Goal: Task Accomplishment & Management: Manage account settings

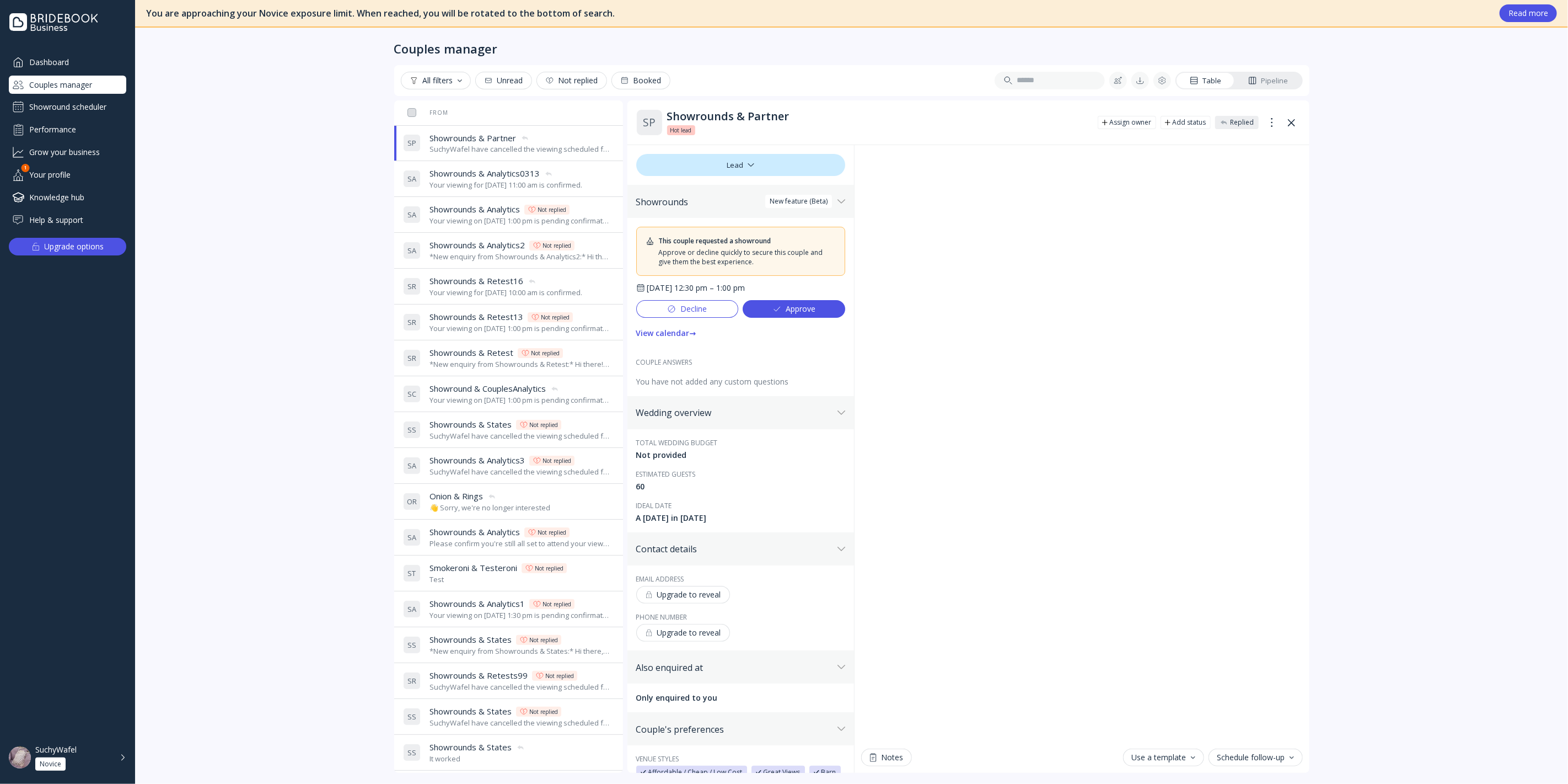
click at [252, 160] on div "You are approaching your Novice exposure limit. When reached, you will be rotat…" at bounding box center [851, 392] width 1433 height 784
click at [94, 85] on div "Couples manager" at bounding box center [67, 85] width 118 height 18
click at [99, 98] on div "Showround scheduler" at bounding box center [67, 107] width 118 height 18
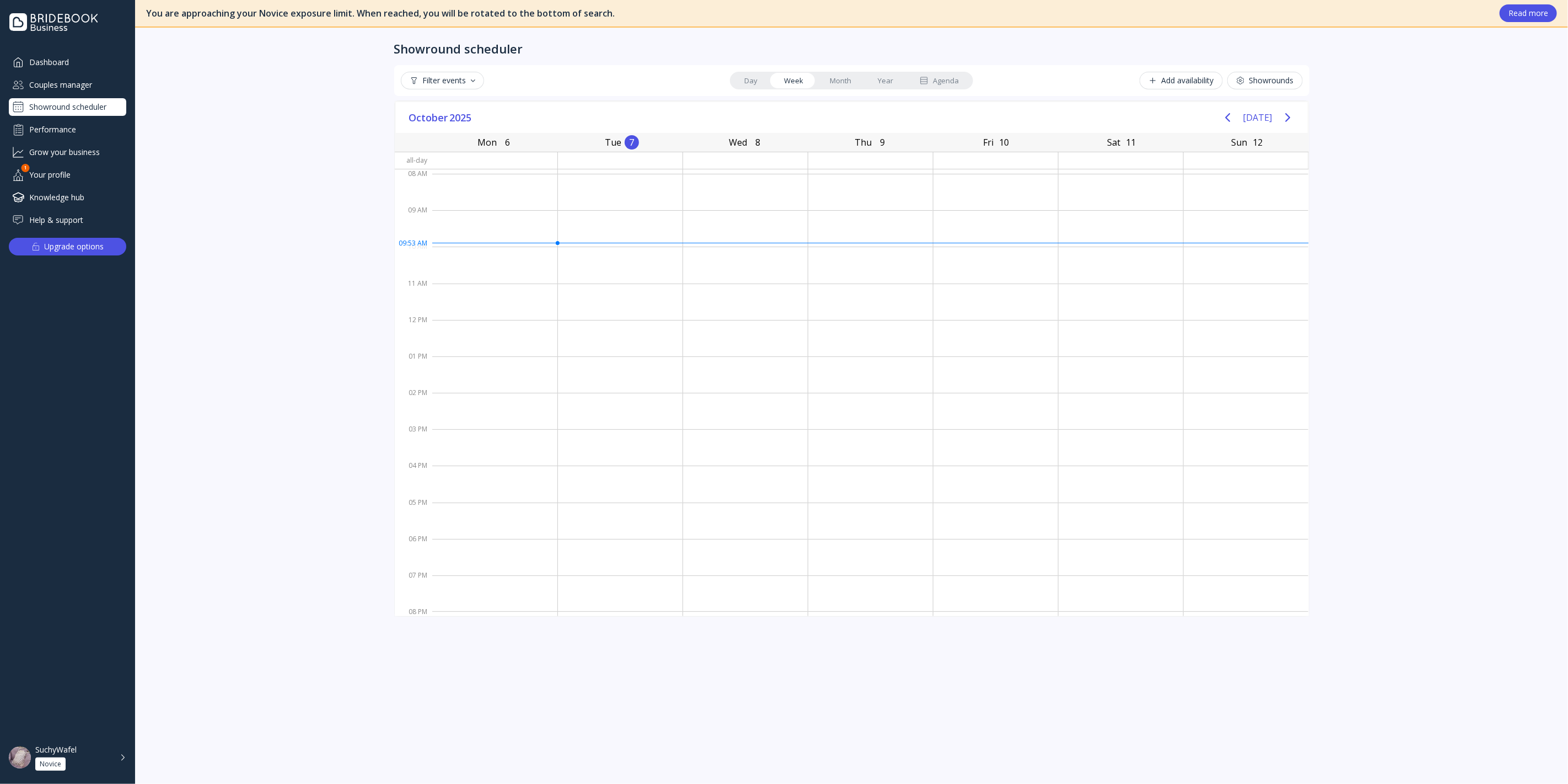
click at [94, 85] on div "Couples manager" at bounding box center [67, 85] width 118 height 18
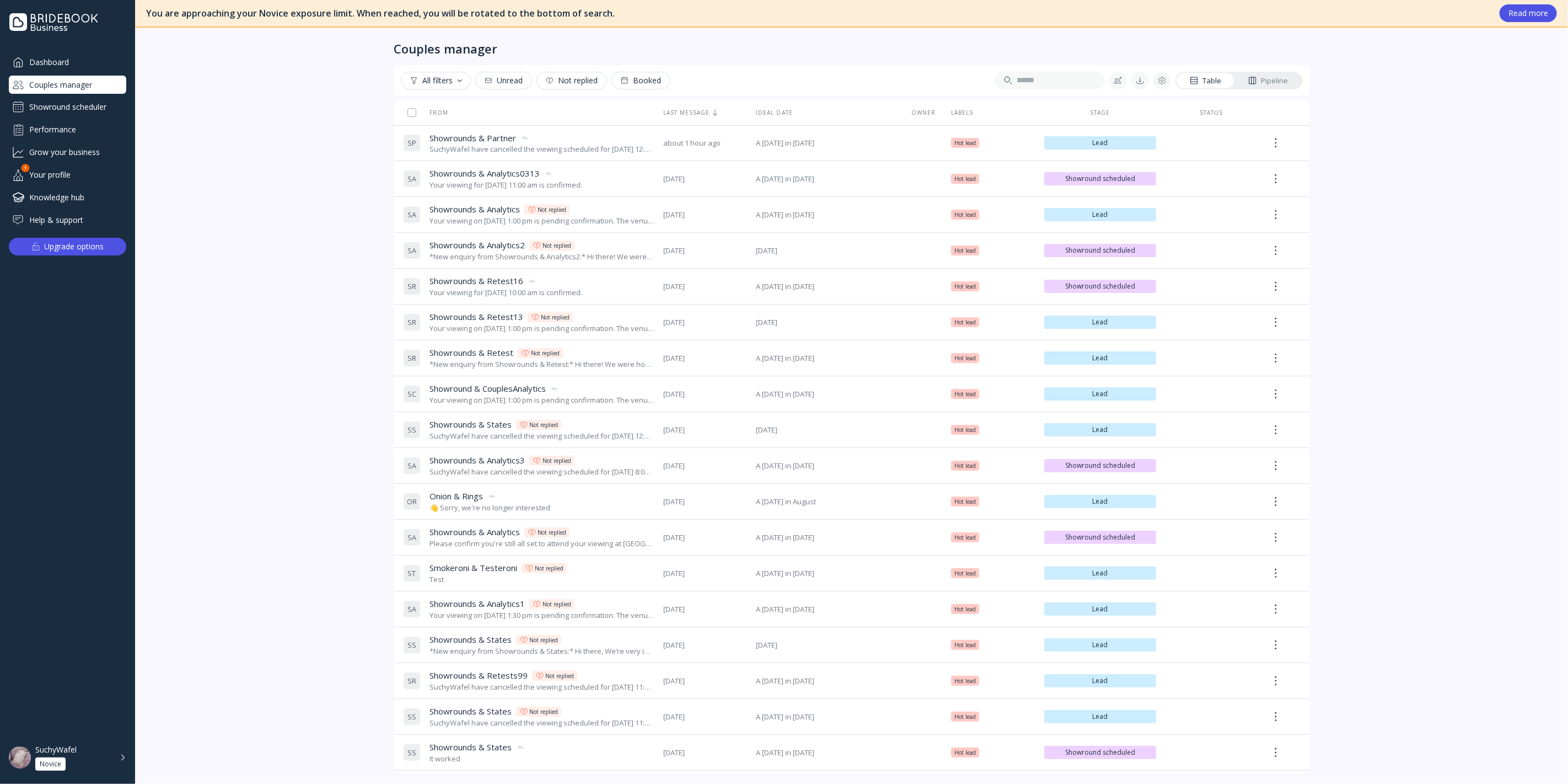
click at [69, 108] on div "Showround scheduler" at bounding box center [67, 107] width 118 height 18
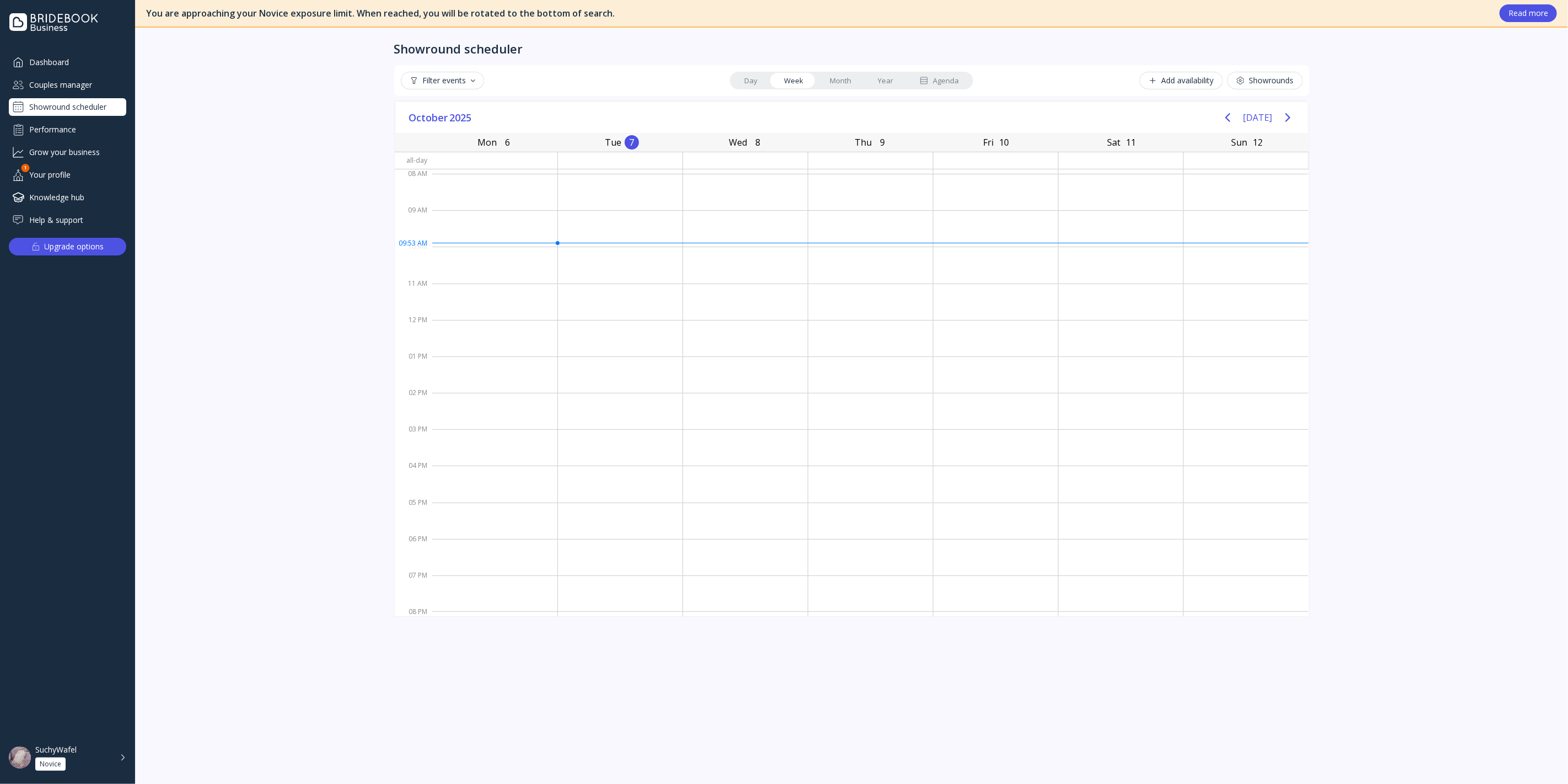
click at [81, 82] on div "Couples manager" at bounding box center [67, 85] width 118 height 18
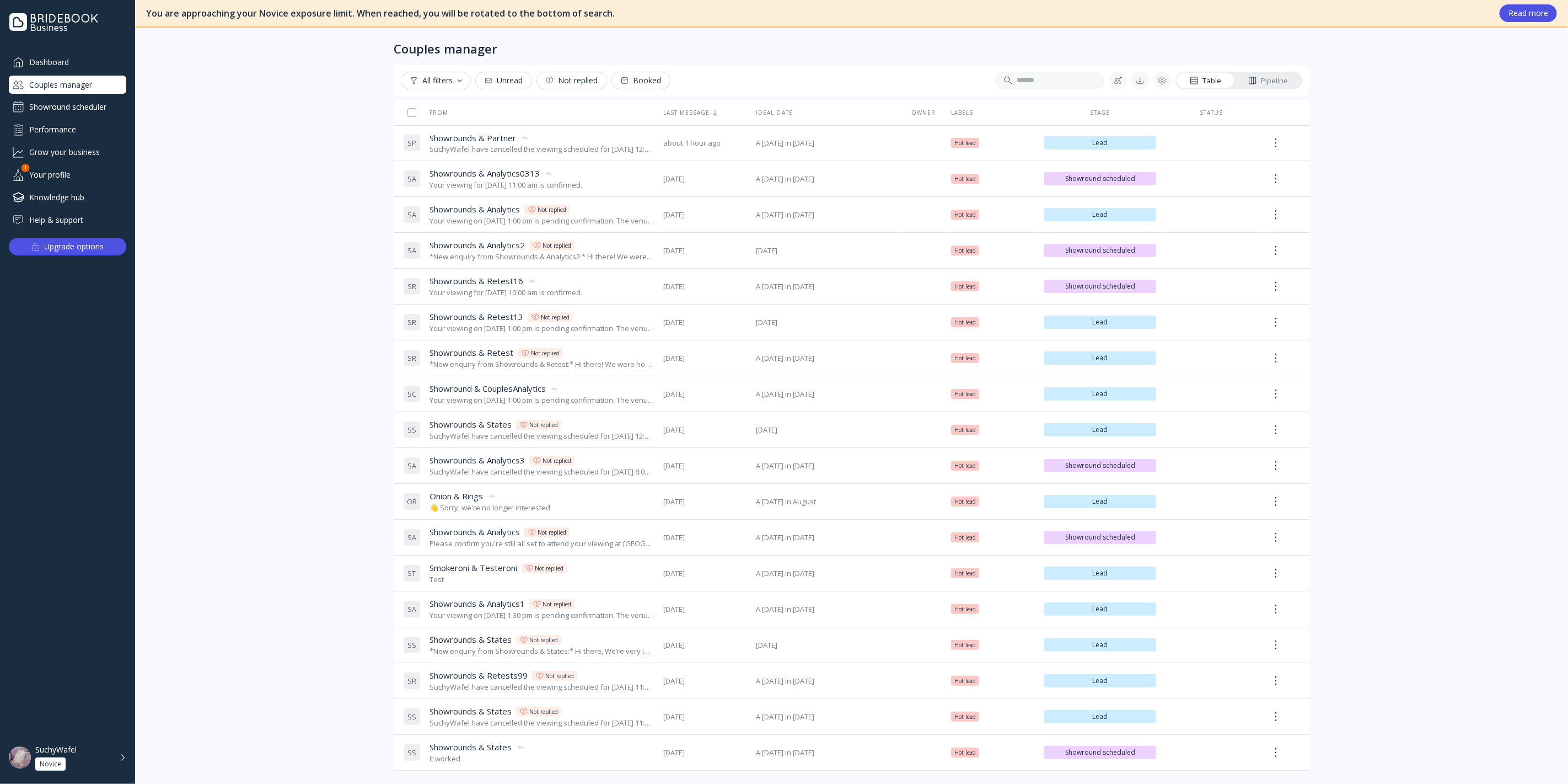
click at [69, 67] on div "Dashboard" at bounding box center [67, 62] width 118 height 18
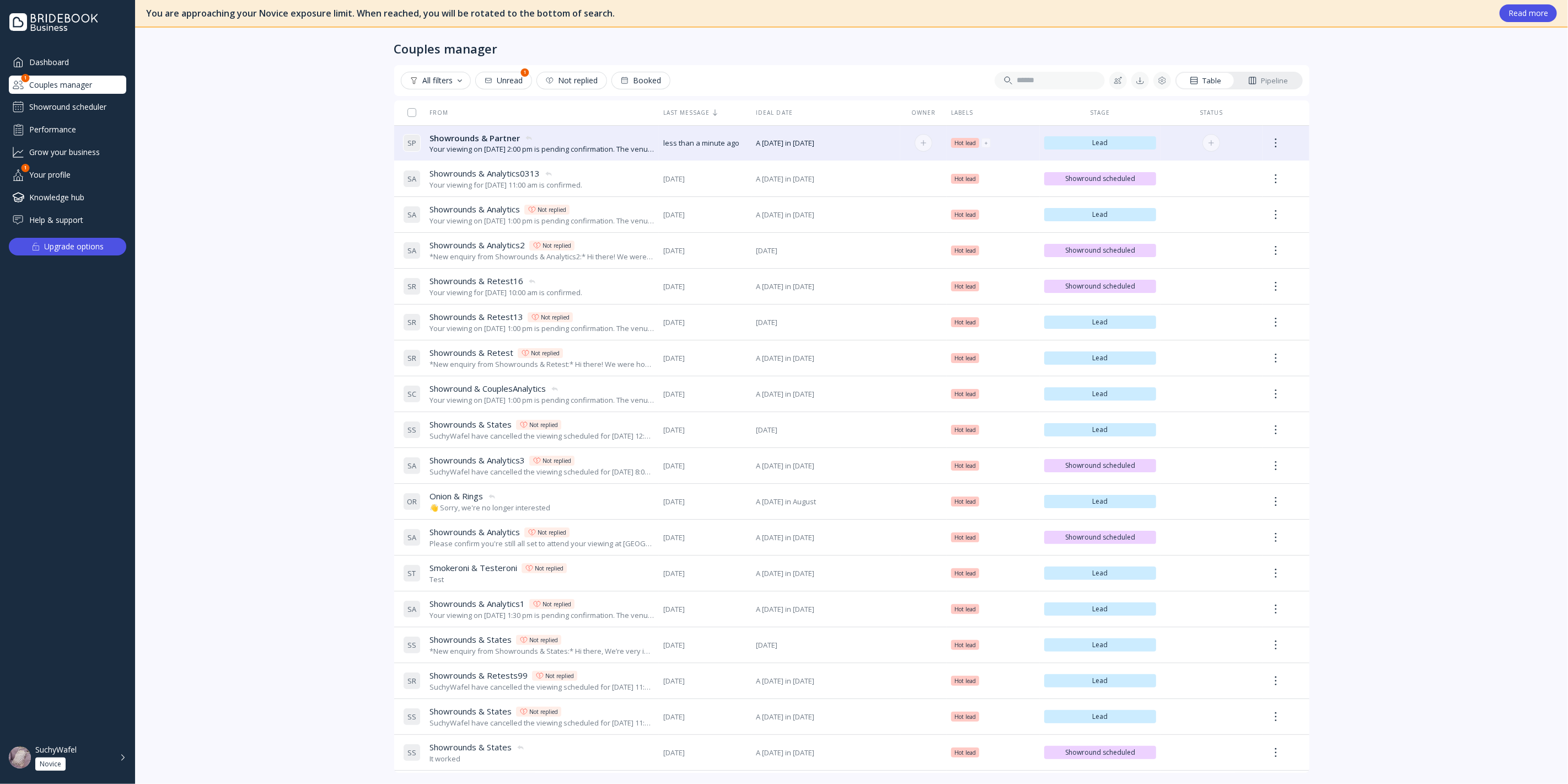
click at [487, 147] on div "Your viewing on [DATE] 2:00 pm is pending confirmation. The venue will approve …" at bounding box center [542, 149] width 225 height 10
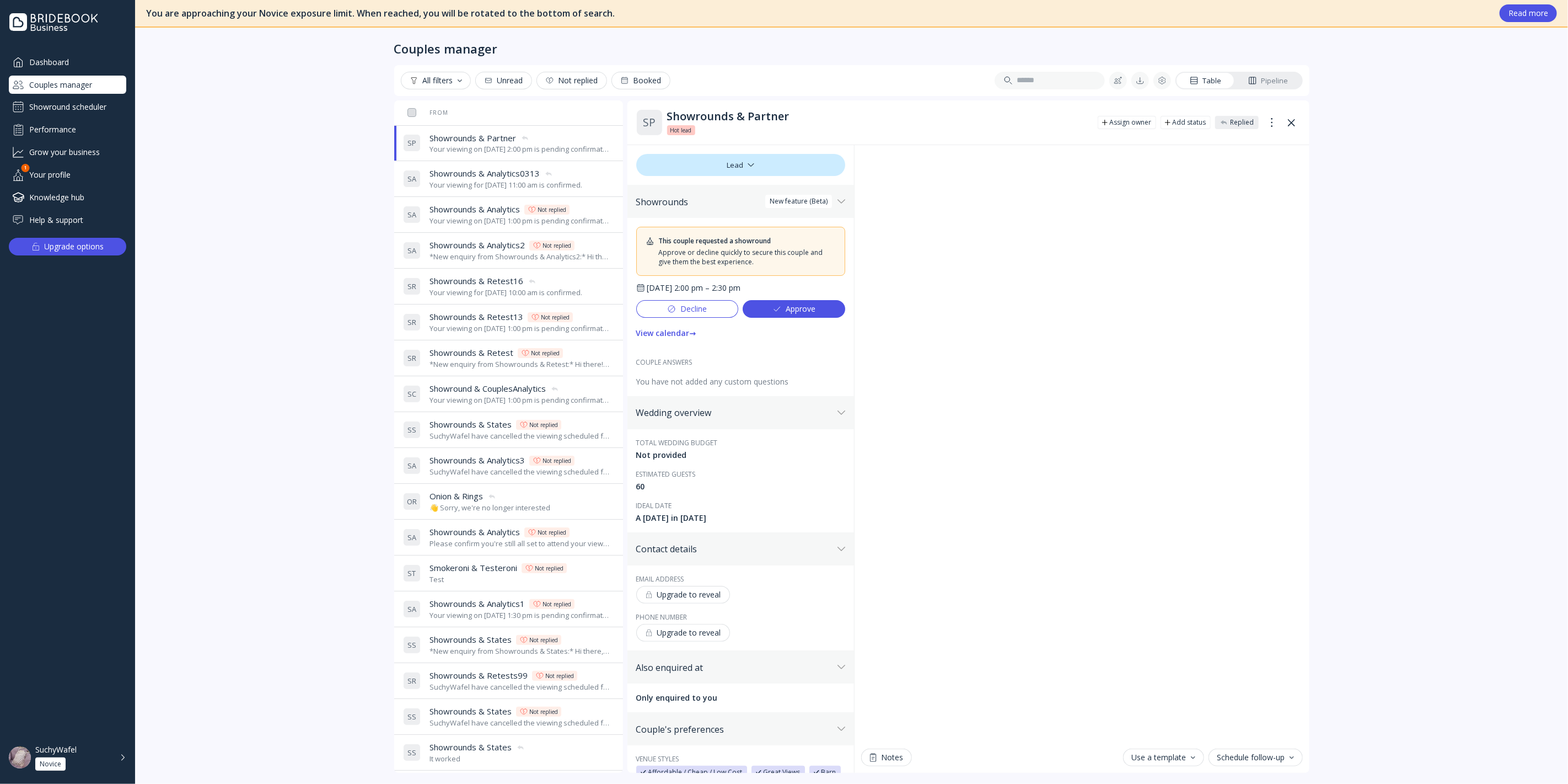
click at [513, 188] on div "Your viewing for [DATE] 11:00 am is confirmed." at bounding box center [506, 185] width 153 height 10
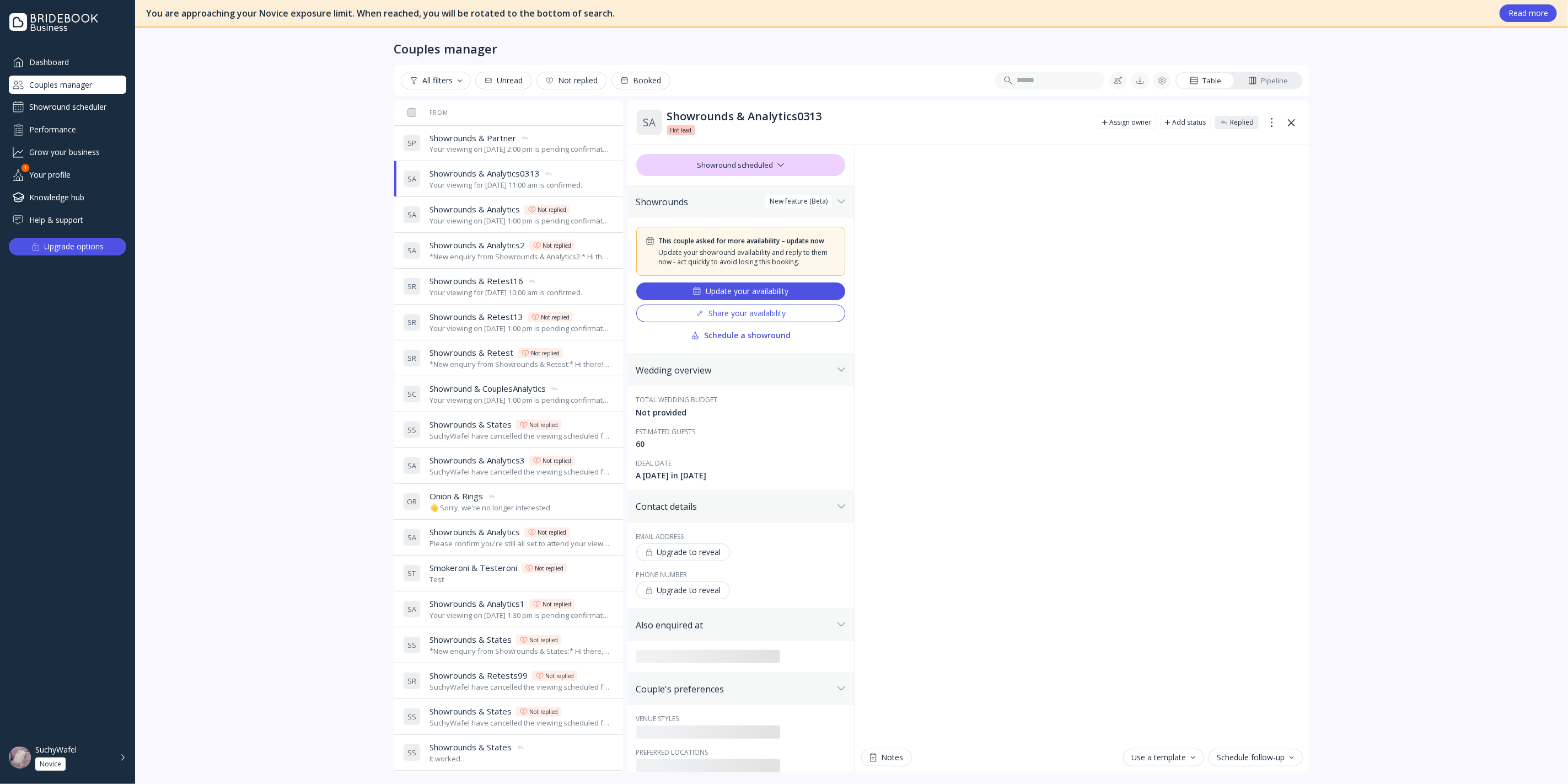
click at [486, 146] on div "Your viewing on [DATE] 2:00 pm is pending confirmation. The venue will approve …" at bounding box center [520, 149] width 180 height 10
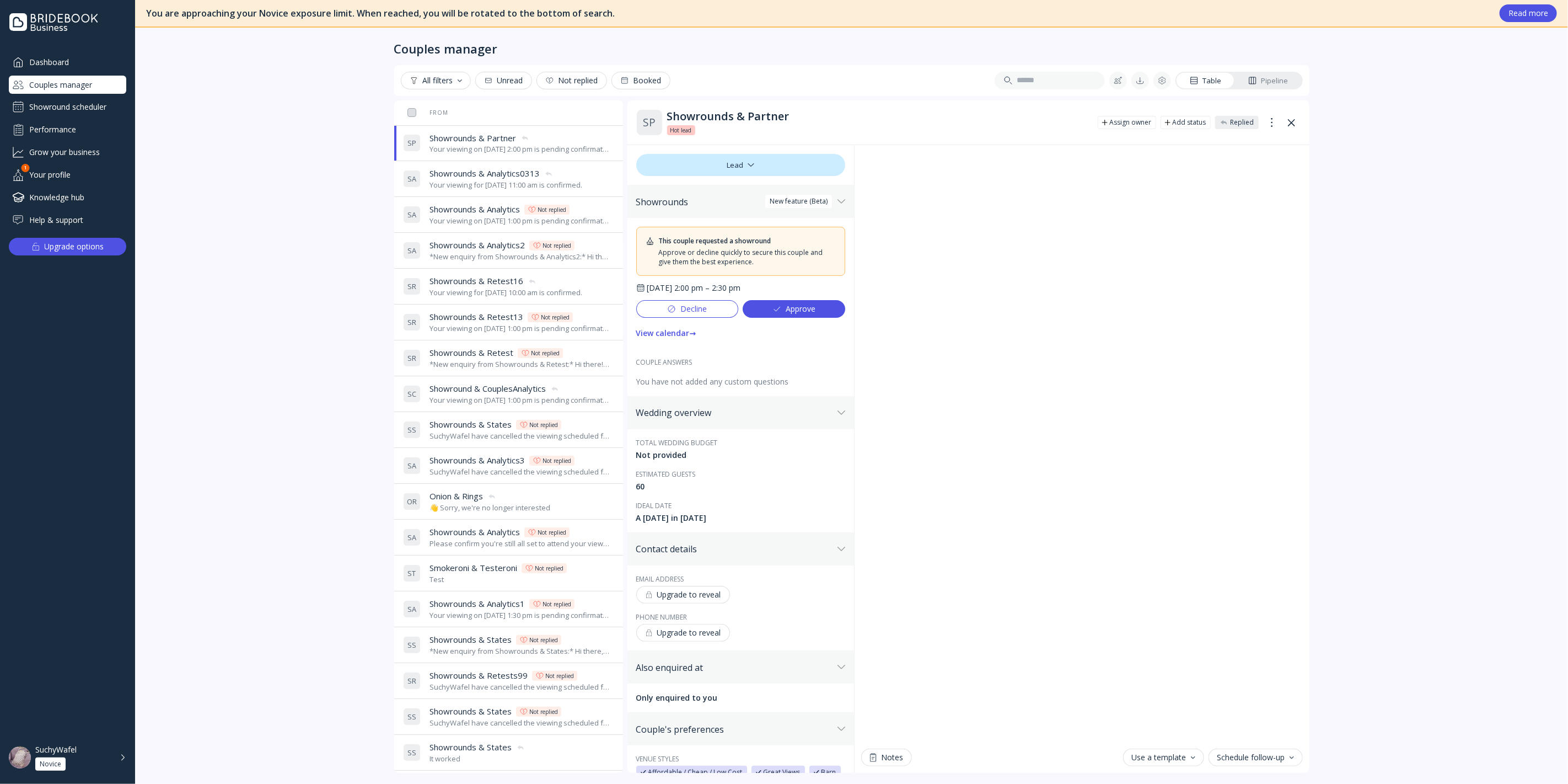
click at [89, 88] on div "Couples manager" at bounding box center [67, 85] width 118 height 18
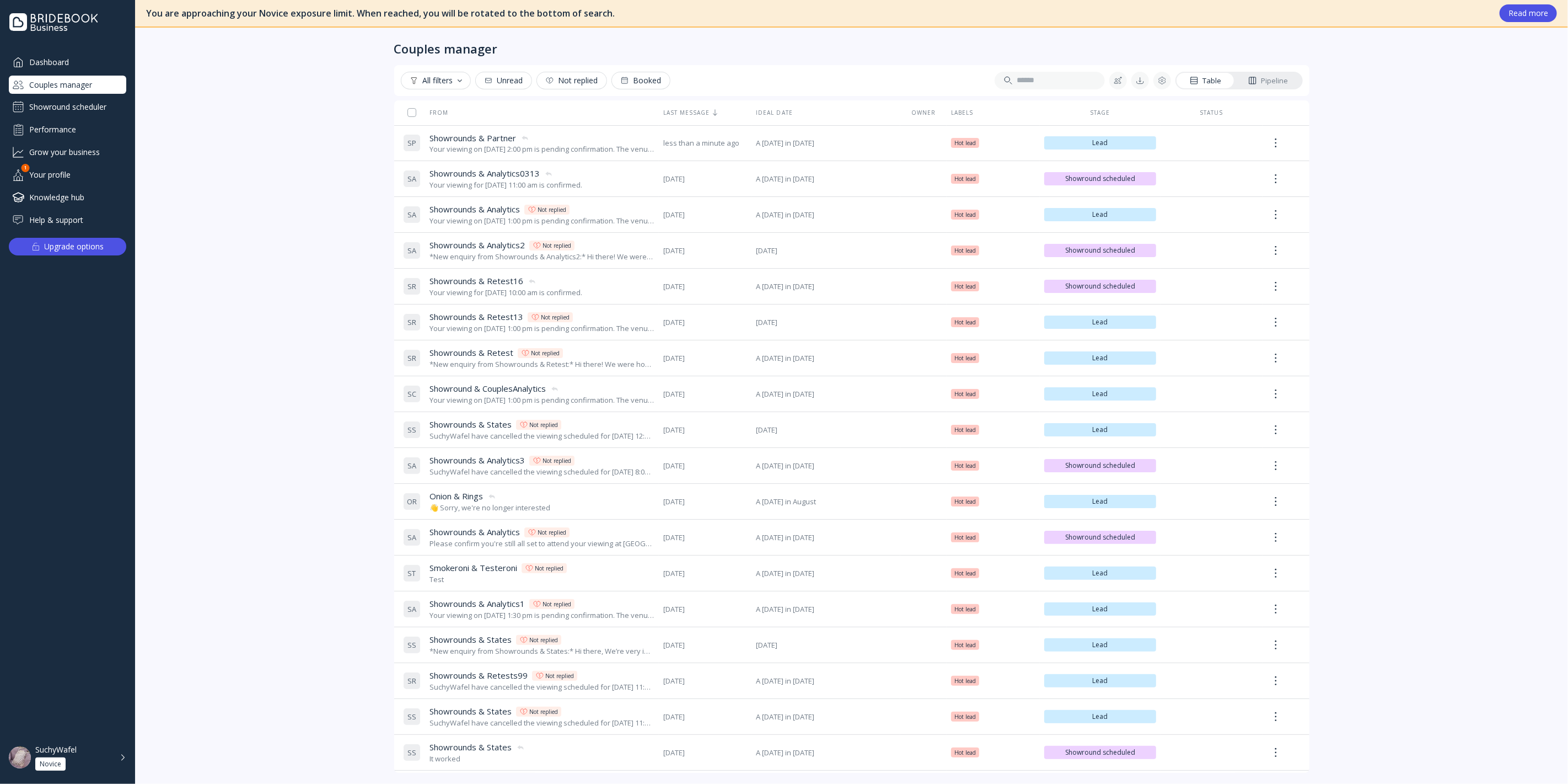
click at [61, 105] on div "Showround scheduler" at bounding box center [67, 107] width 118 height 18
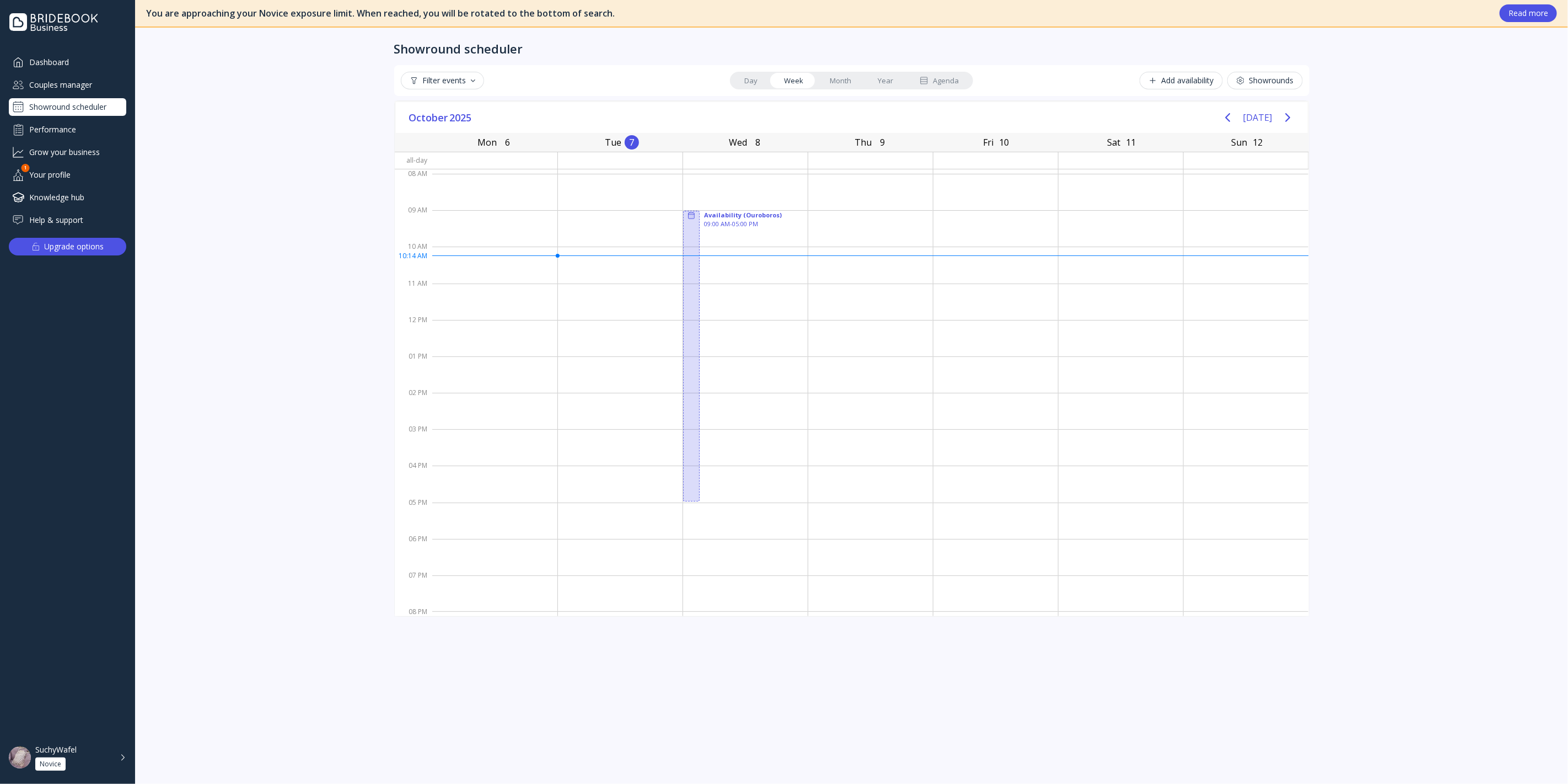
click at [939, 75] on div "Agenda" at bounding box center [939, 80] width 39 height 10
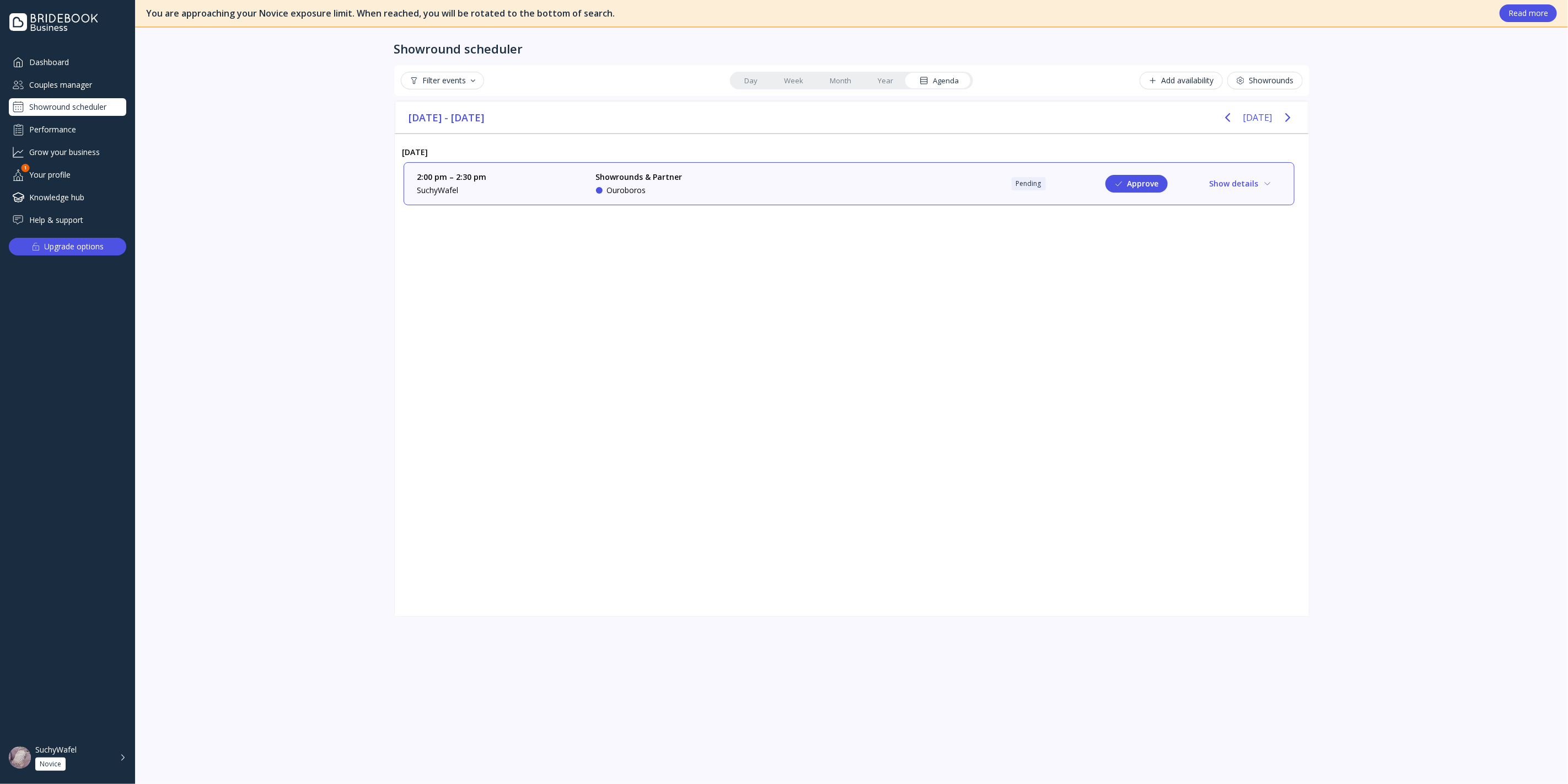
click at [668, 191] on div "Ouroboros" at bounding box center [639, 190] width 86 height 11
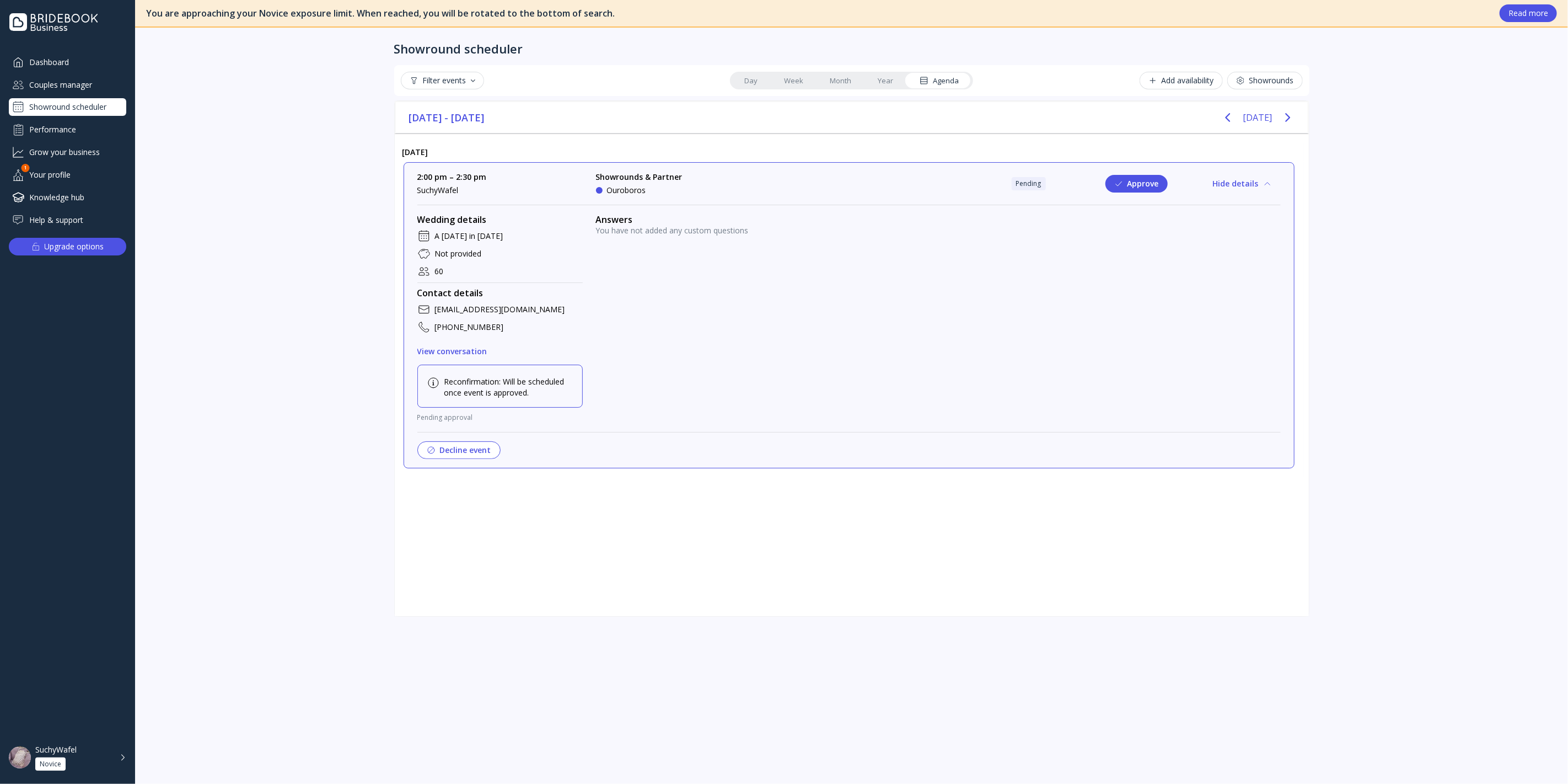
click at [88, 84] on div "Couples manager" at bounding box center [67, 85] width 118 height 18
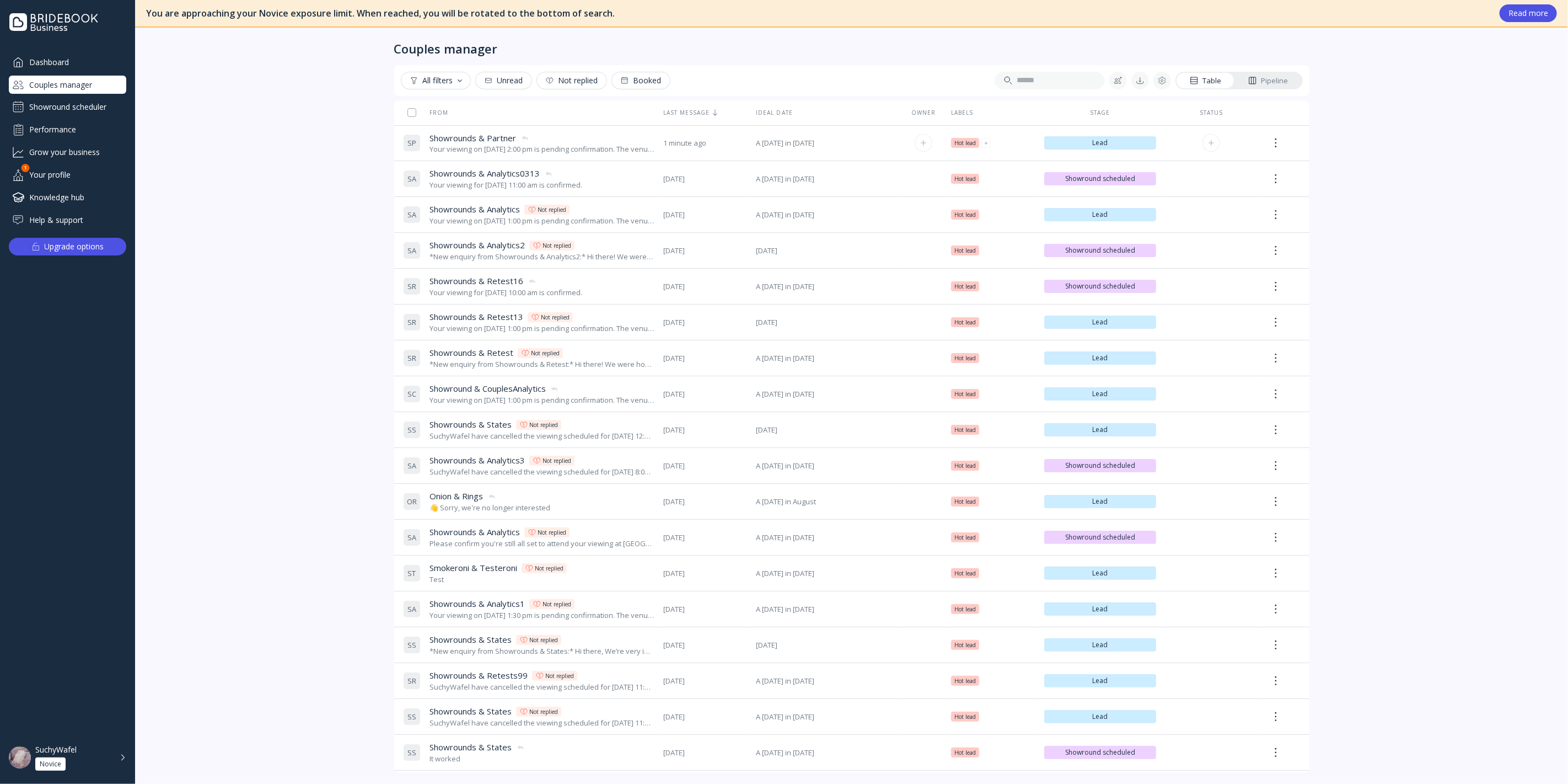
click at [518, 150] on div "Your viewing on [DATE] 2:00 pm is pending confirmation. The venue will approve …" at bounding box center [542, 149] width 225 height 10
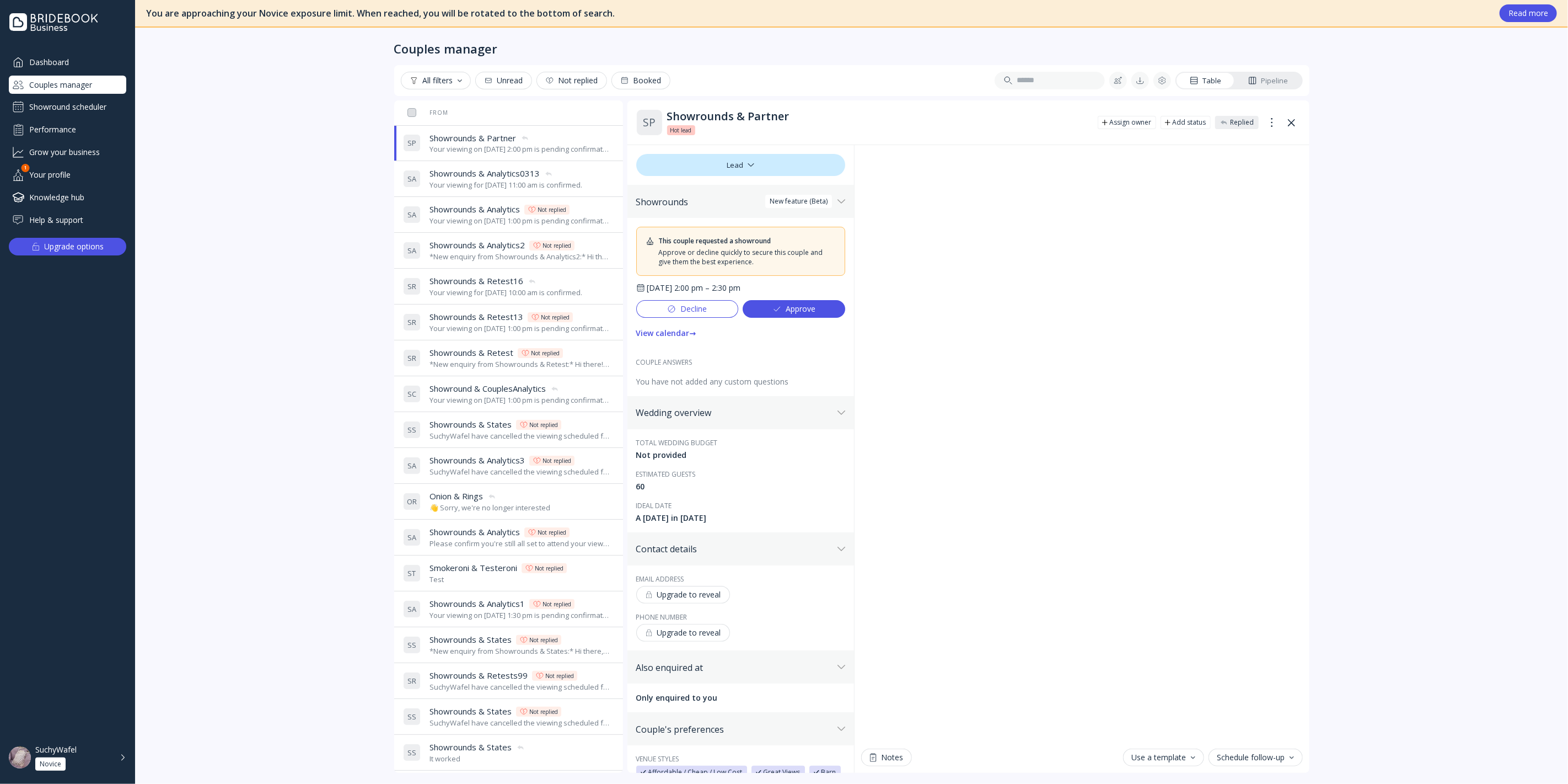
click at [105, 99] on div "Showround scheduler" at bounding box center [67, 107] width 118 height 18
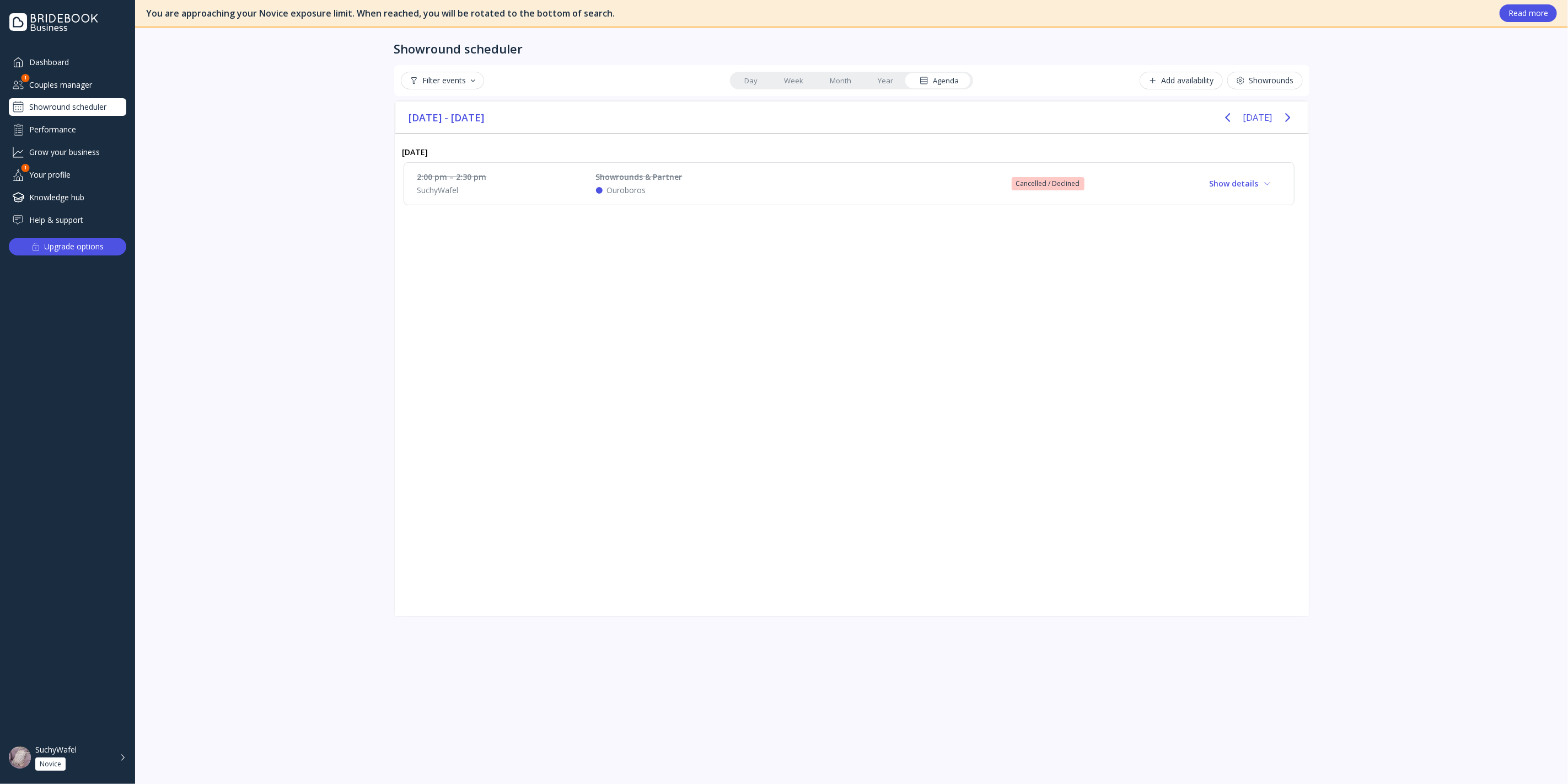
click at [81, 124] on div "Performance" at bounding box center [67, 129] width 118 height 18
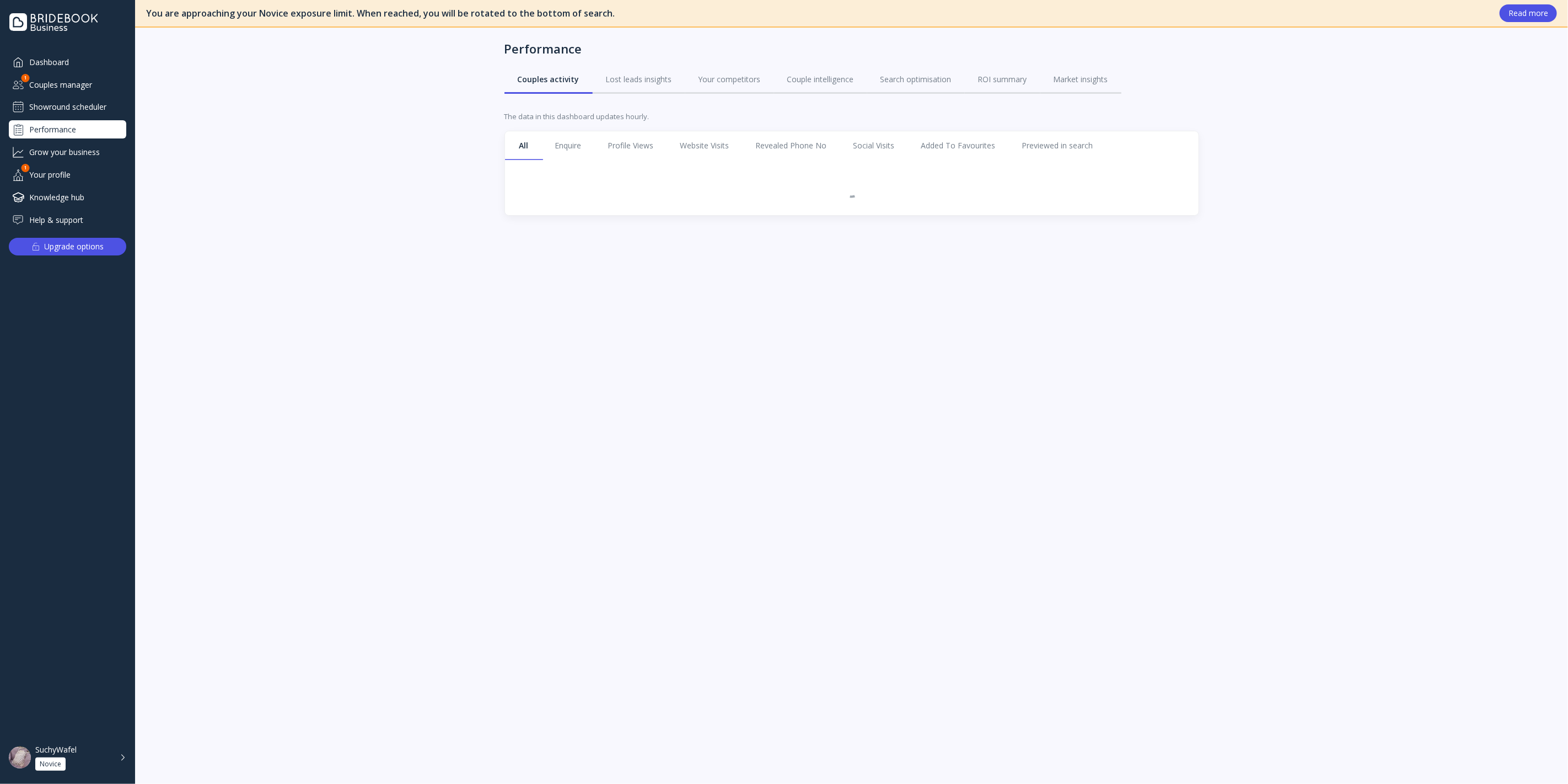
click at [89, 80] on div "Couples manager" at bounding box center [67, 85] width 118 height 18
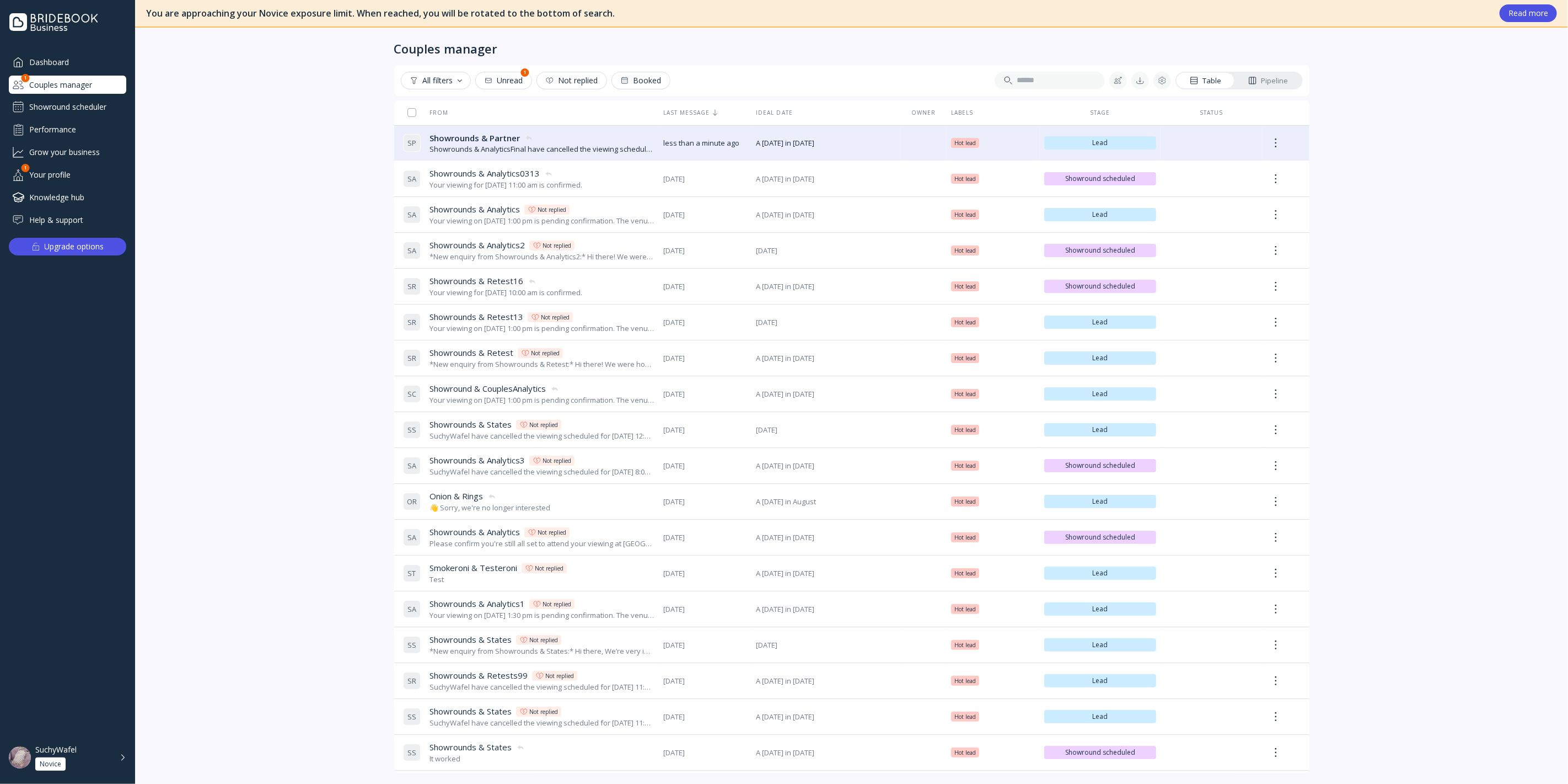
click at [97, 105] on div "Showround scheduler" at bounding box center [67, 107] width 118 height 18
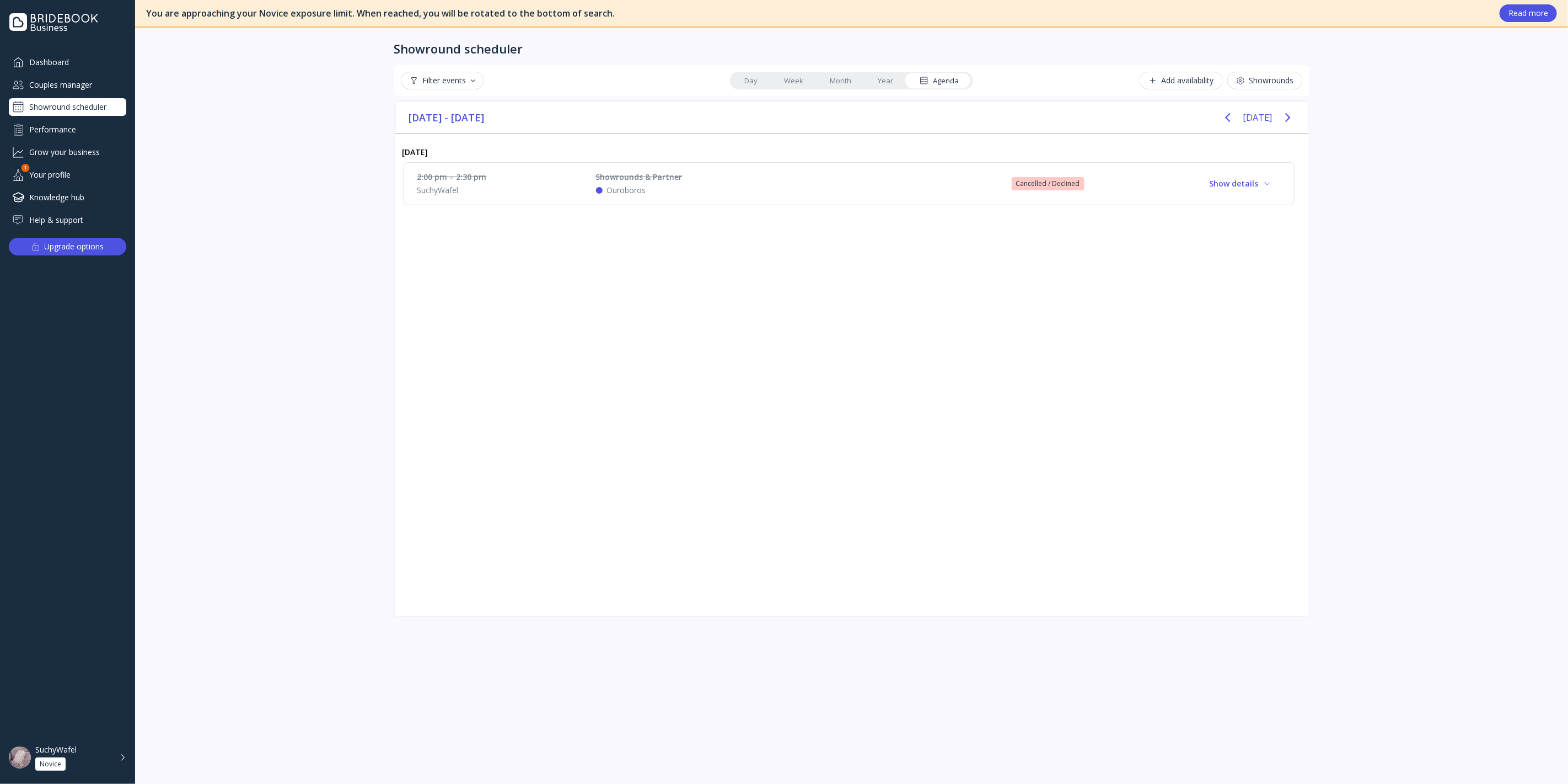
click at [906, 143] on div "[DATE]" at bounding box center [849, 151] width 909 height 19
click at [903, 168] on div "2:00 pm – 2:30 pm SuchyWafel Showrounds & Partner Ouroboros Cancelled / Decline…" at bounding box center [849, 184] width 891 height 43
click at [937, 173] on div "2:00 pm – 2:30 pm SuchyWafel Showrounds & Partner Ouroboros Cancelled / Decline…" at bounding box center [849, 184] width 863 height 25
click at [804, 183] on div "2:00 pm – 2:30 pm SuchyWafel Showrounds & Partner Ouroboros Cancelled / Decline…" at bounding box center [849, 184] width 863 height 25
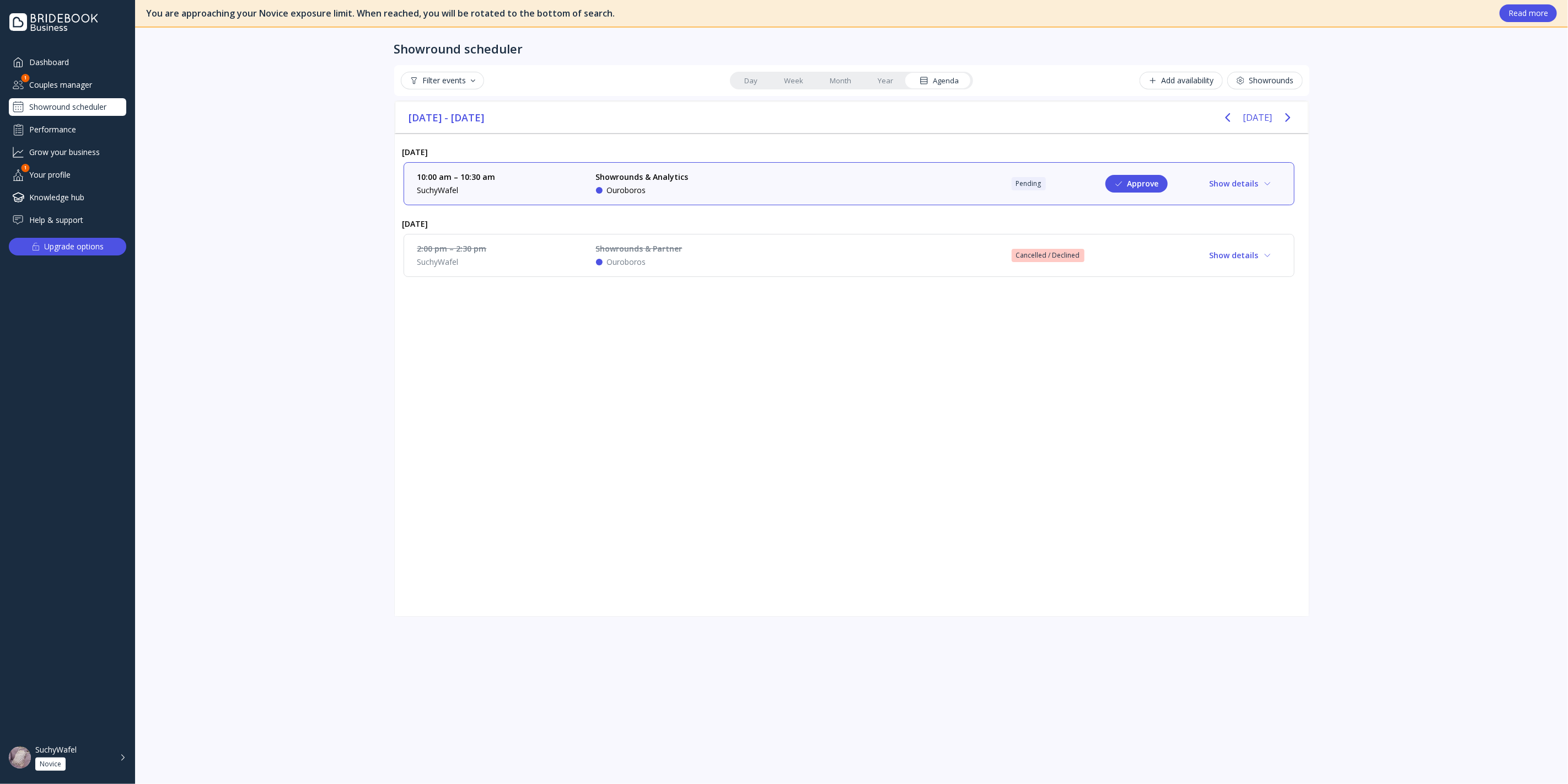
click at [63, 88] on div "Couples manager" at bounding box center [67, 85] width 118 height 18
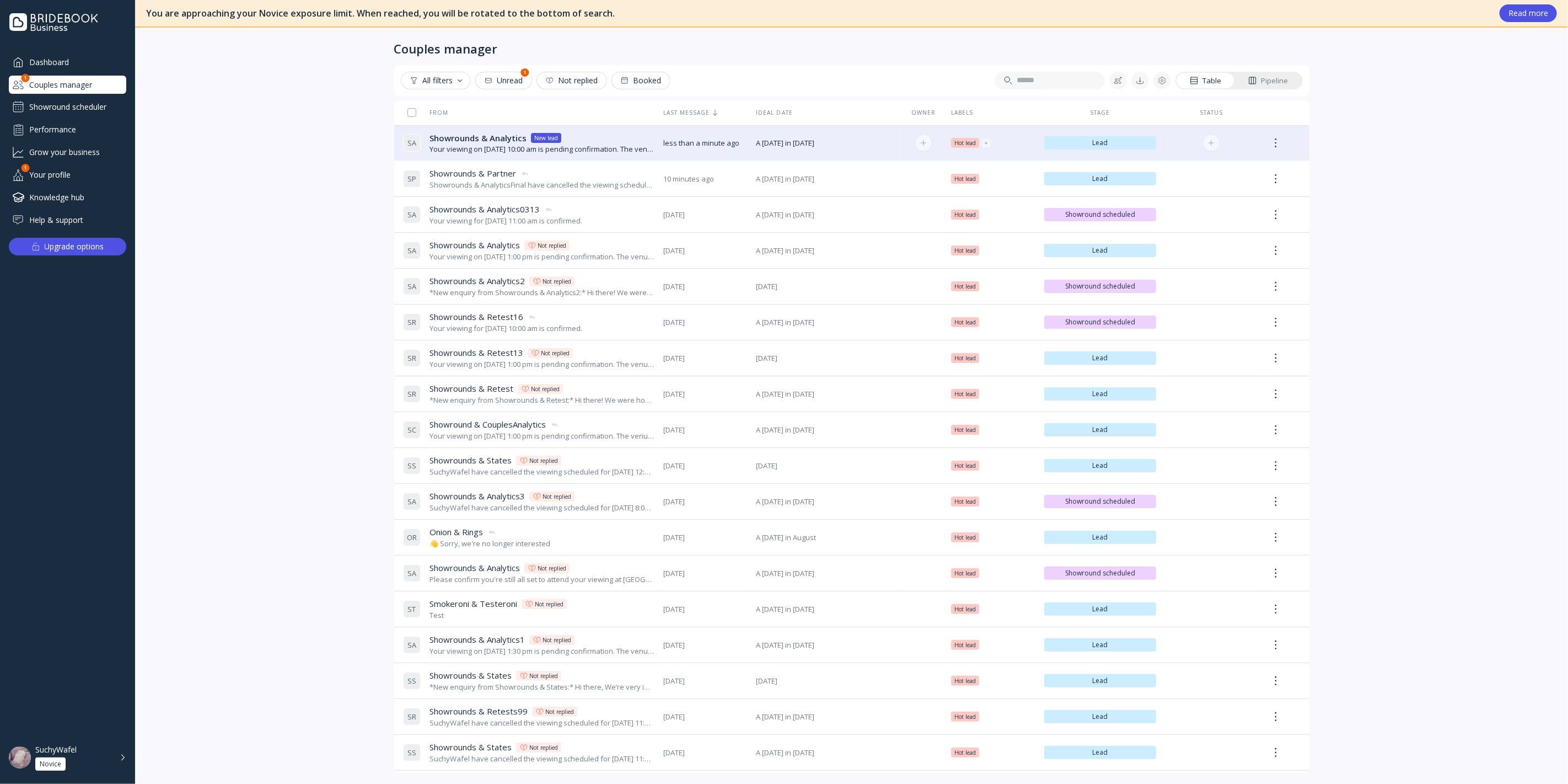
click at [603, 152] on div "Your viewing on [DATE] 10:00 am is pending confirmation. The venue will approve…" at bounding box center [542, 149] width 225 height 10
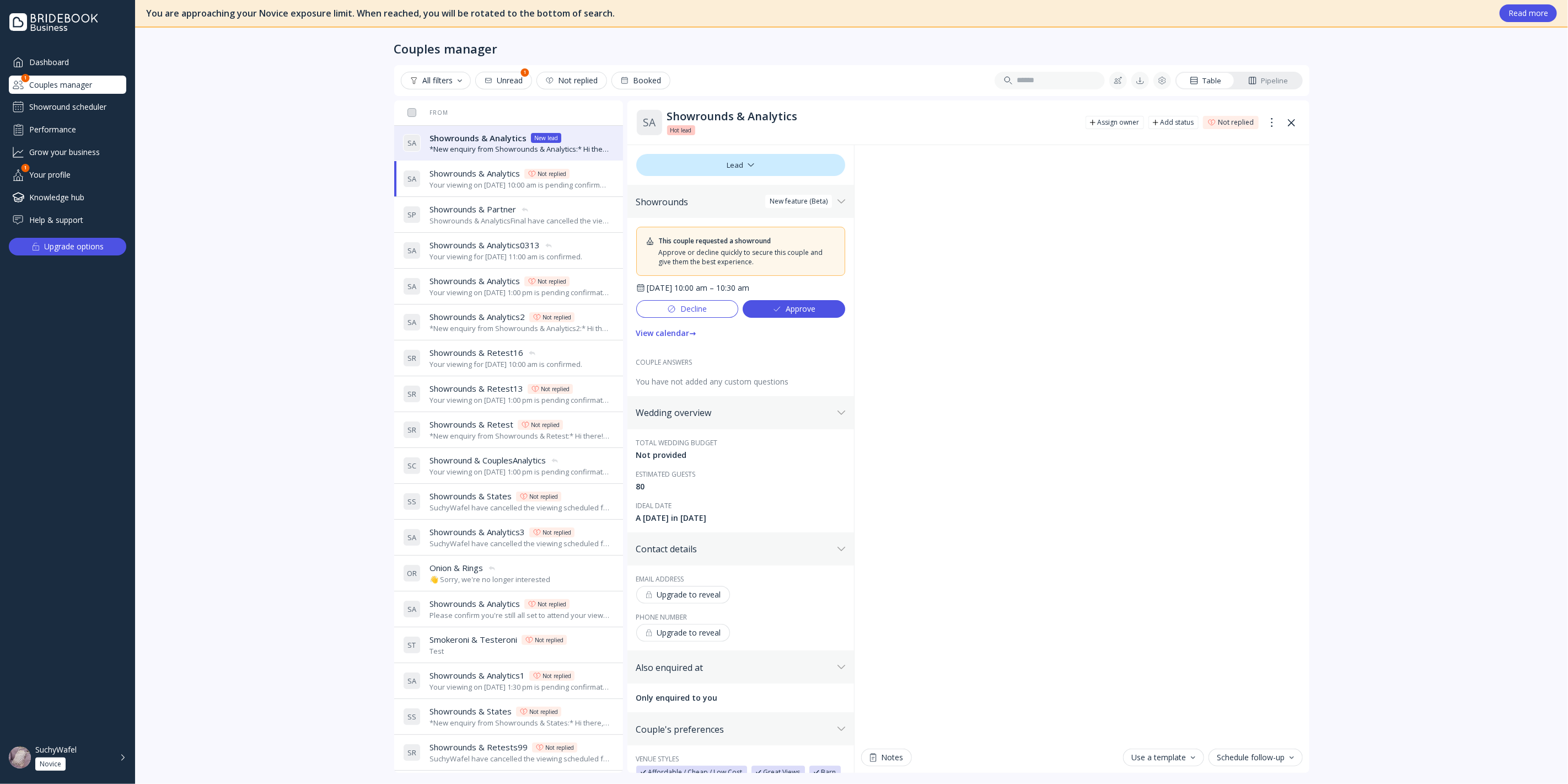
click at [457, 221] on div "Showrounds & AnalyticsFinal have cancelled the viewing scheduled for [DATE] 2:0…" at bounding box center [520, 221] width 180 height 10
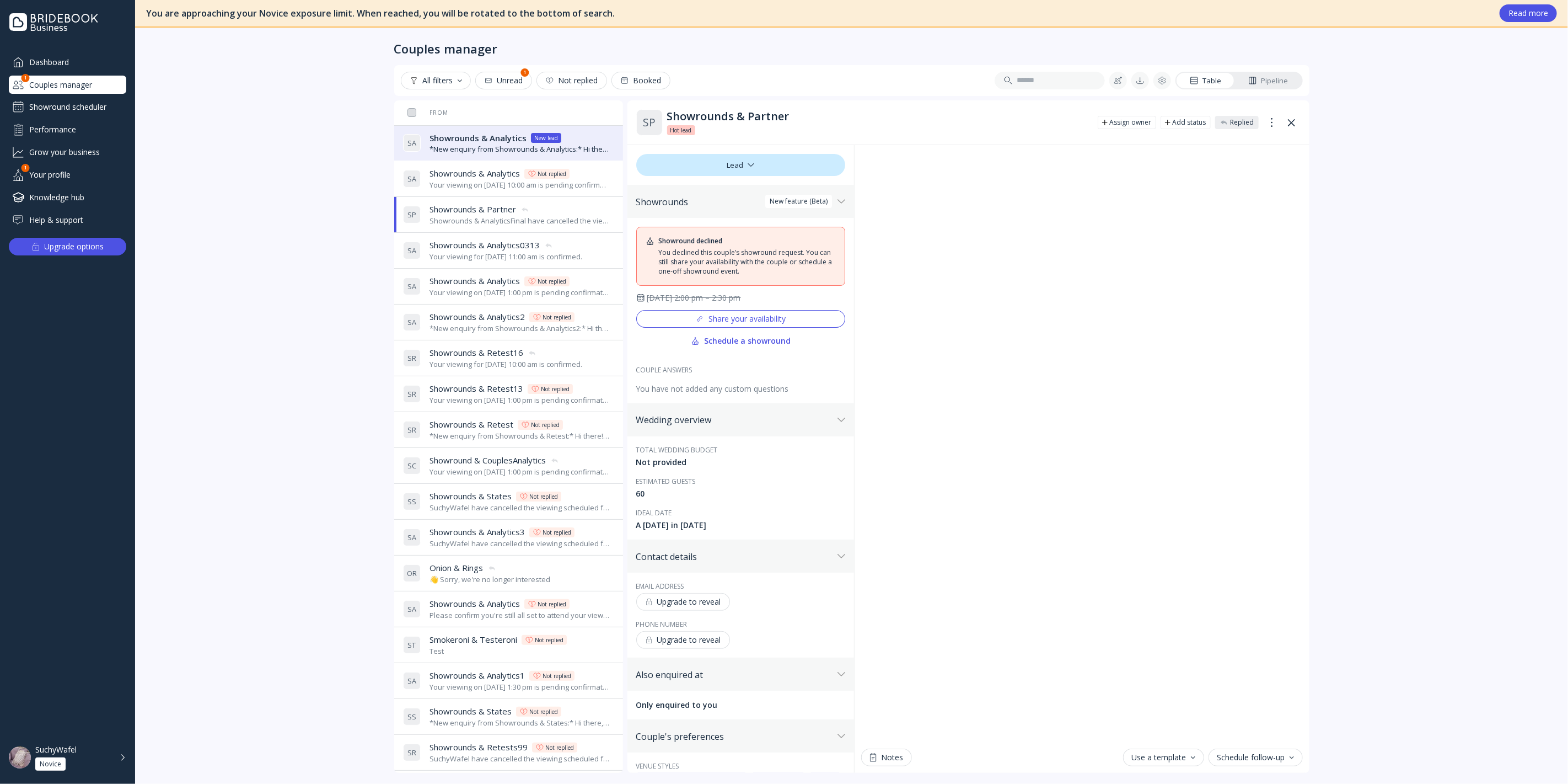
click at [463, 185] on div "Your viewing on [DATE] 10:00 am is pending confirmation. The venue will approve…" at bounding box center [520, 185] width 180 height 10
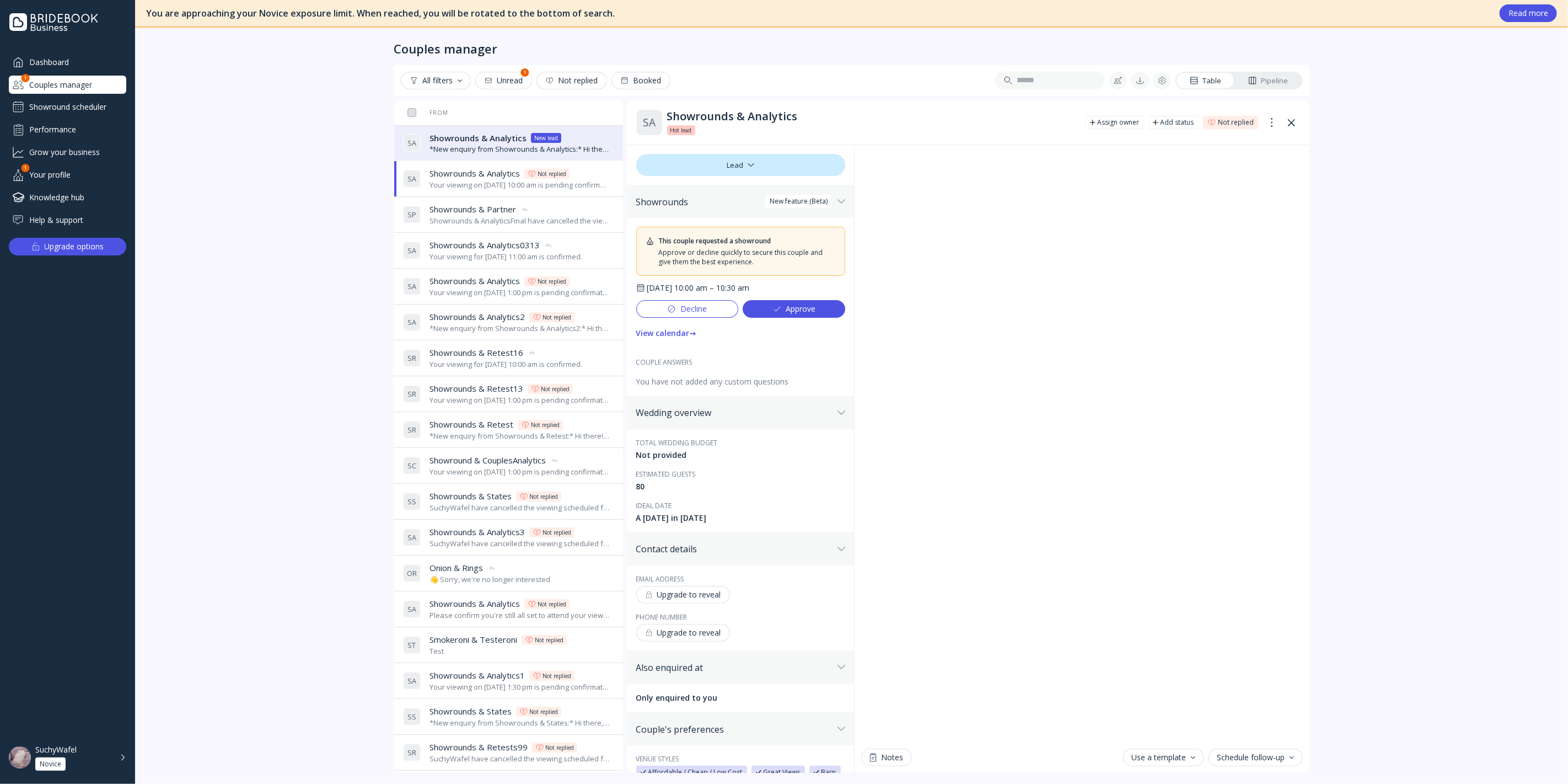
click at [469, 147] on div "*New enquiry from Showrounds & Analytics:* Hi there! We were hoping to use the …" at bounding box center [520, 149] width 180 height 10
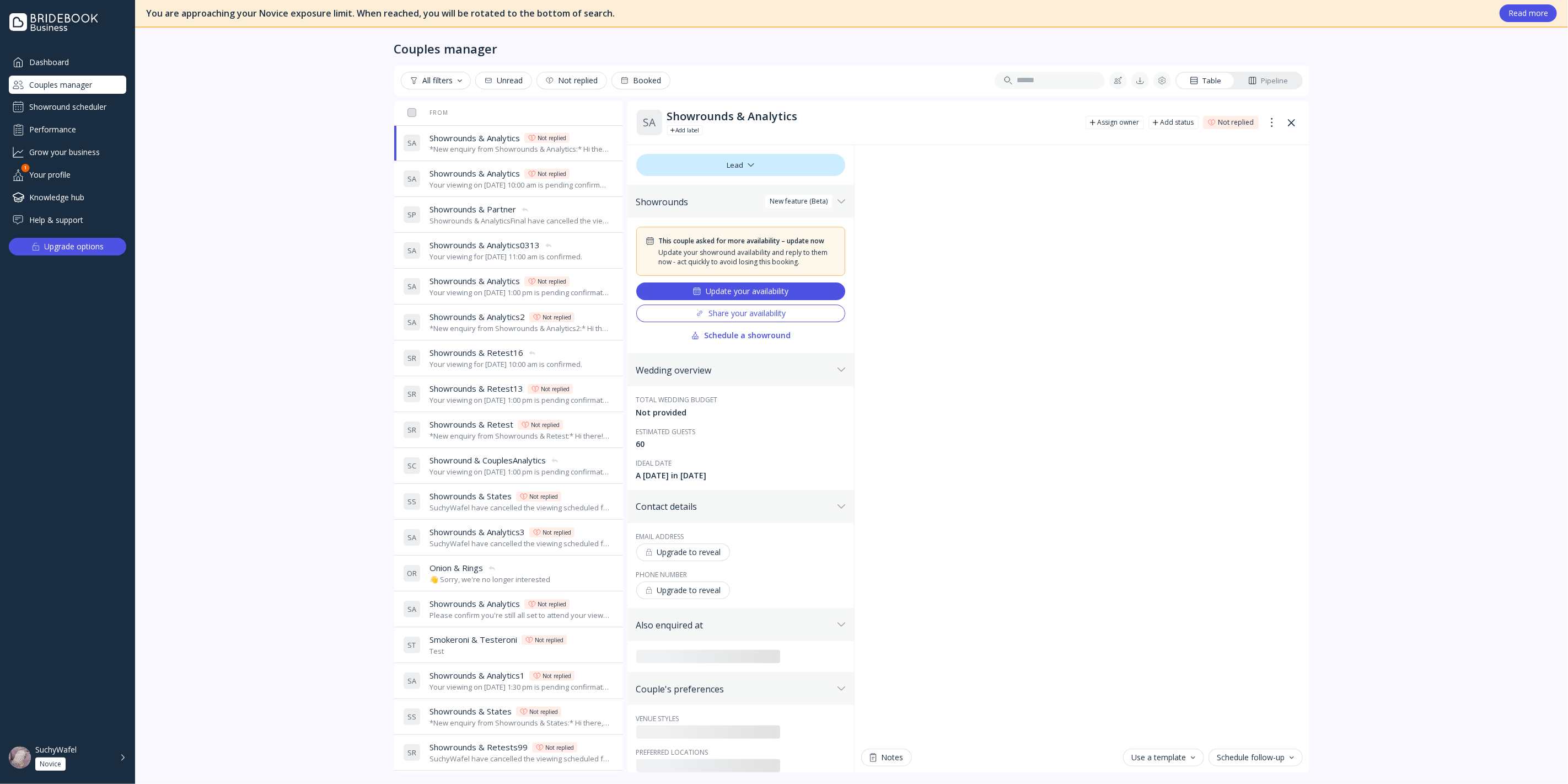
click at [467, 176] on span "Showrounds & Analytics" at bounding box center [475, 173] width 91 height 12
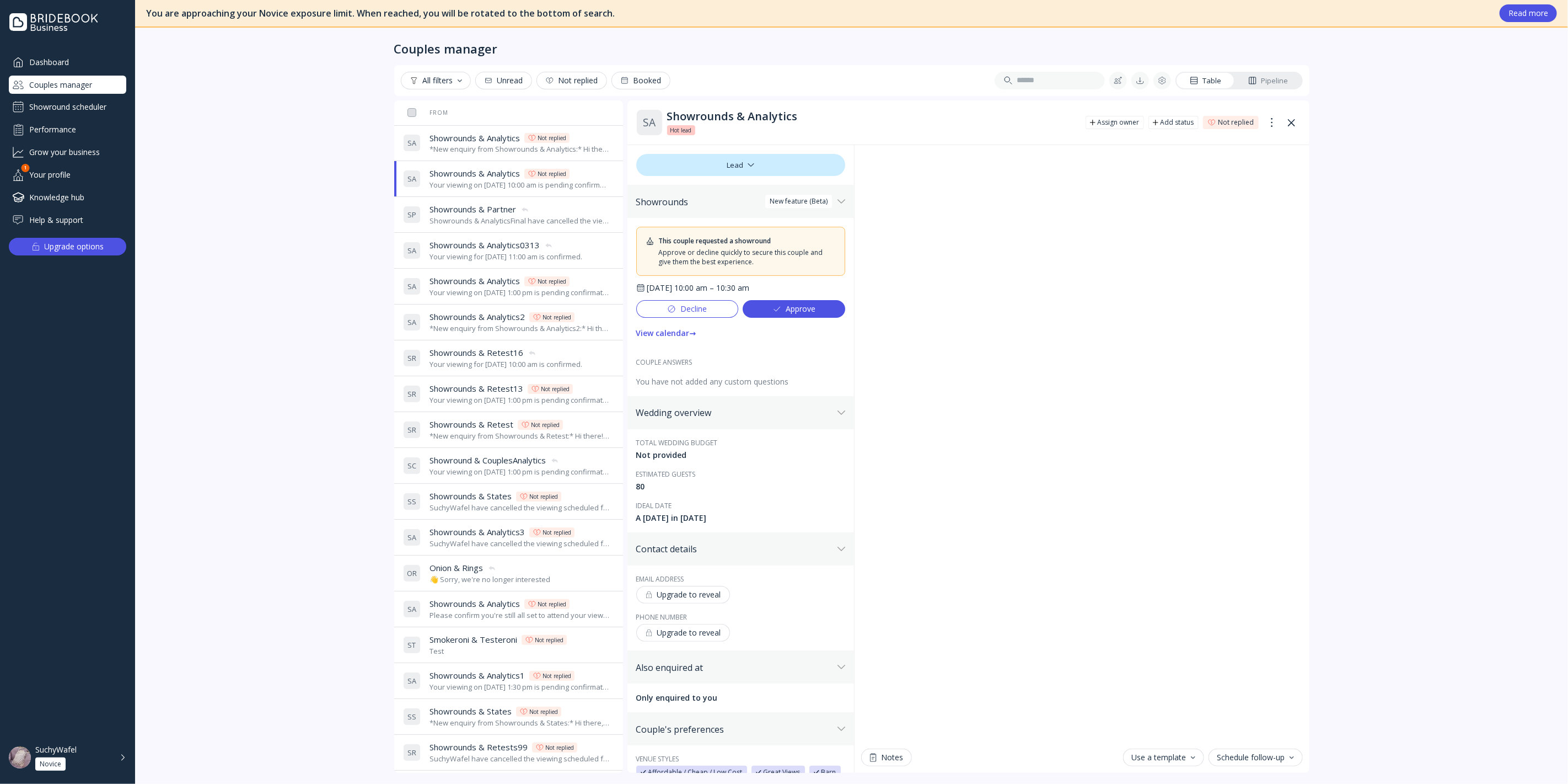
click at [467, 151] on div "*New enquiry from Showrounds & Analytics:* Hi there! We were hoping to use the …" at bounding box center [520, 149] width 180 height 10
